Goal: Information Seeking & Learning: Learn about a topic

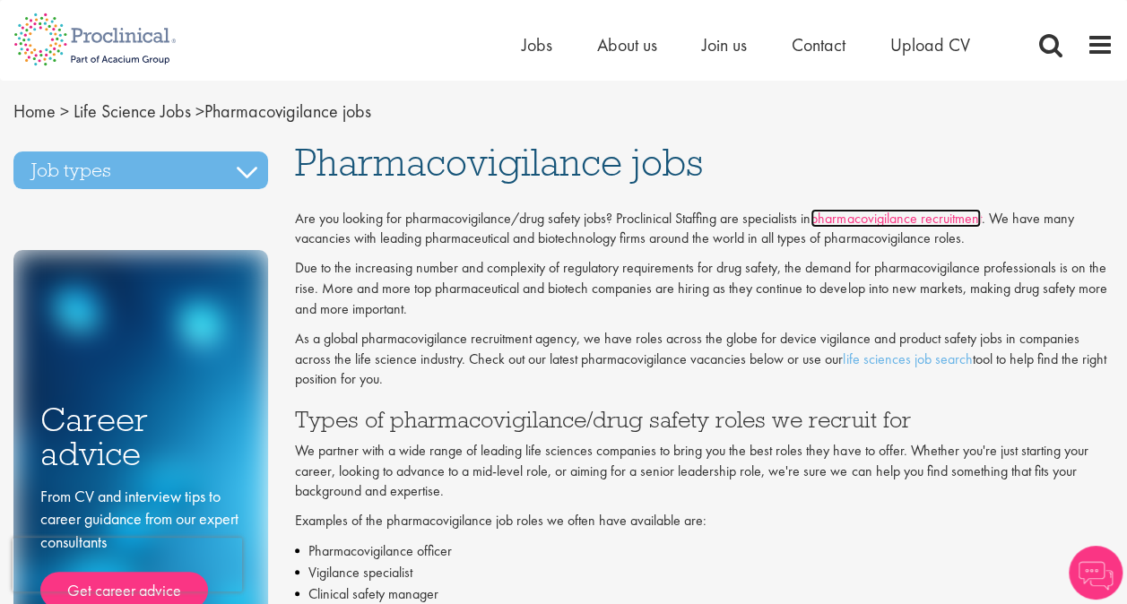
drag, startPoint x: 0, startPoint y: 0, endPoint x: 896, endPoint y: 217, distance: 921.7
click at [896, 217] on link "pharmacovigilance recruitment" at bounding box center [896, 218] width 170 height 19
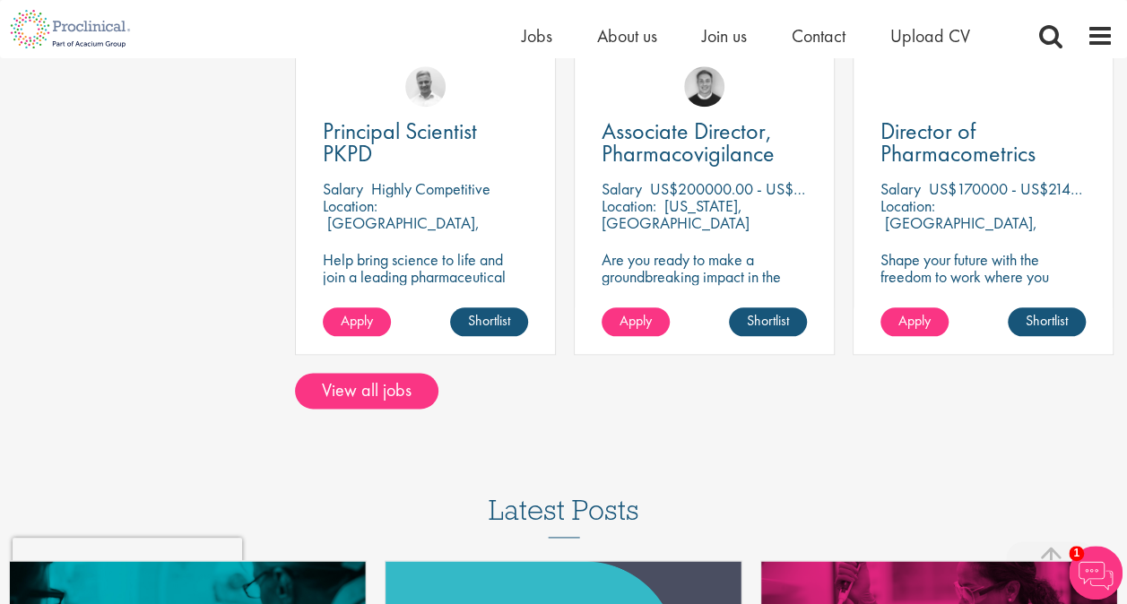
scroll to position [958, 0]
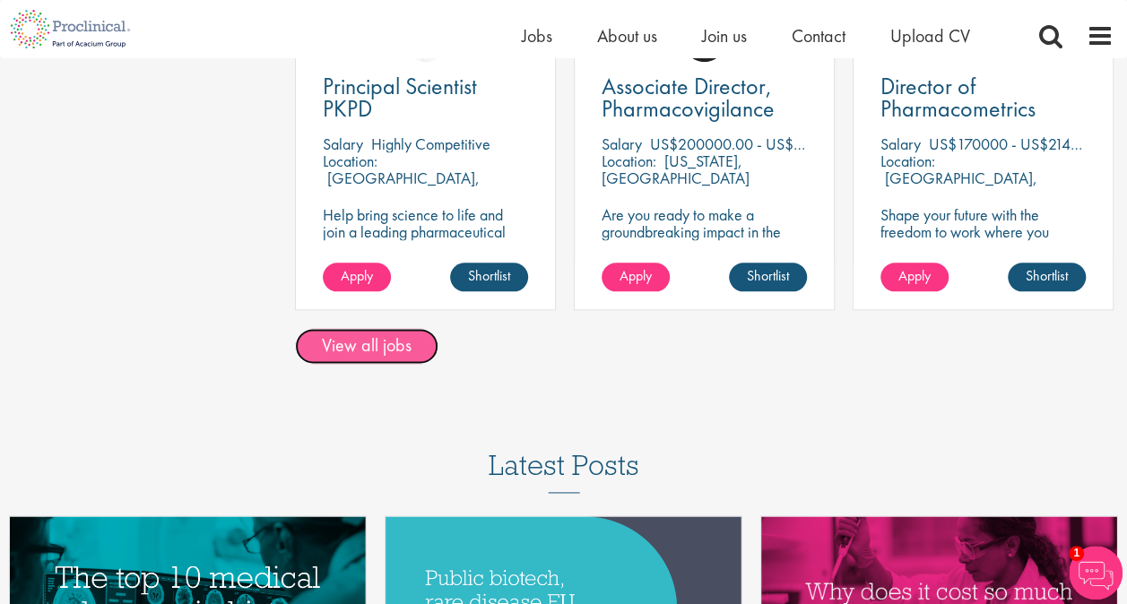
click at [410, 343] on link "View all jobs" at bounding box center [366, 346] width 143 height 36
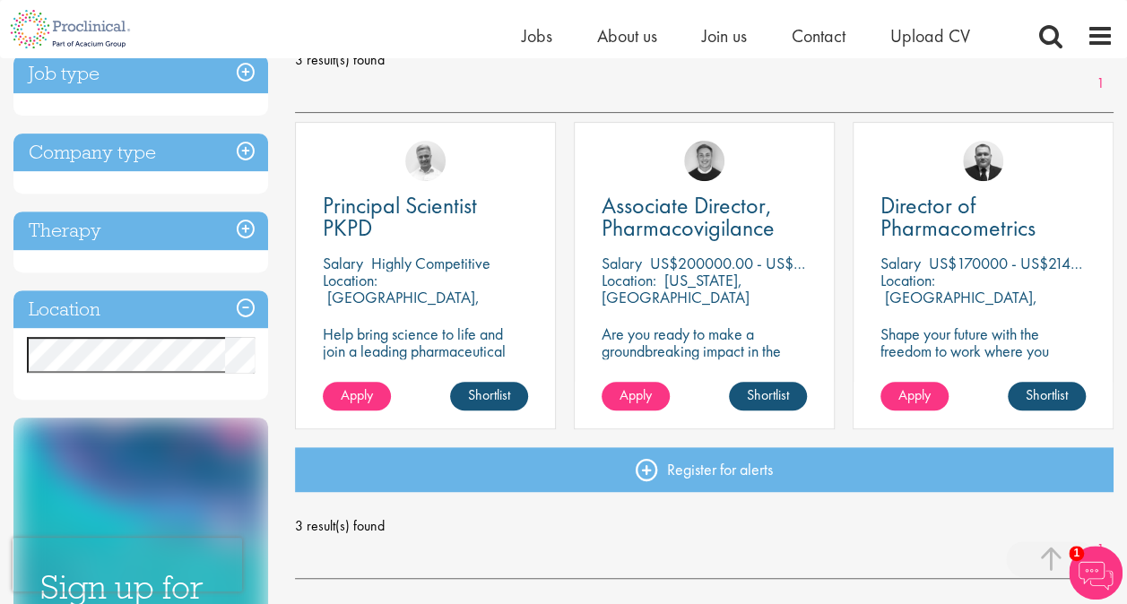
scroll to position [270, 0]
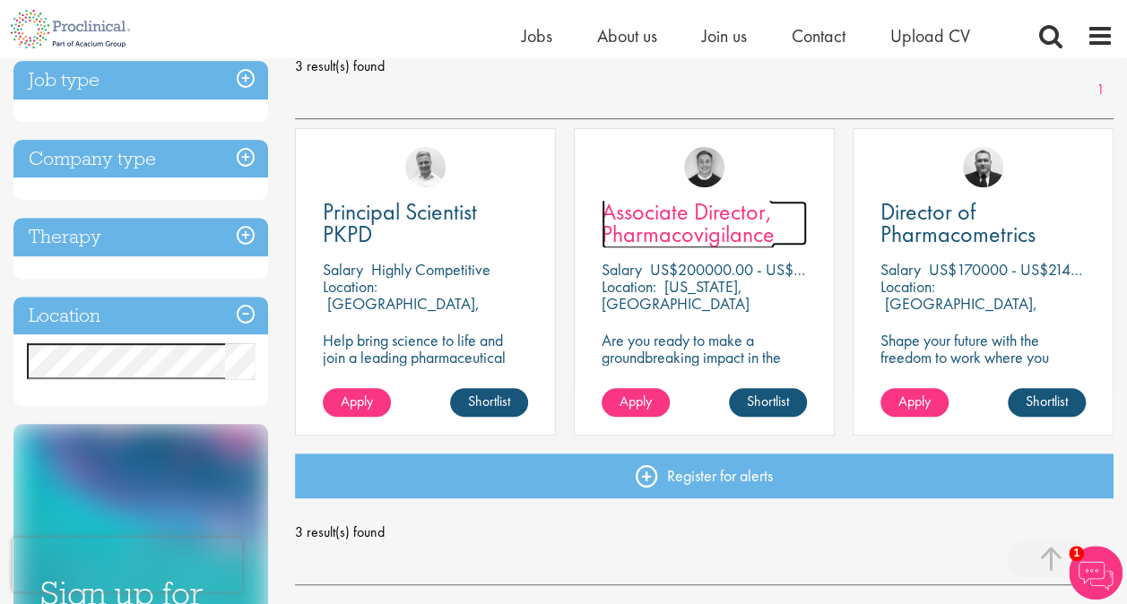
click at [704, 234] on span "Associate Director, Pharmacovigilance" at bounding box center [688, 222] width 173 height 53
